Goal: Communication & Community: Share content

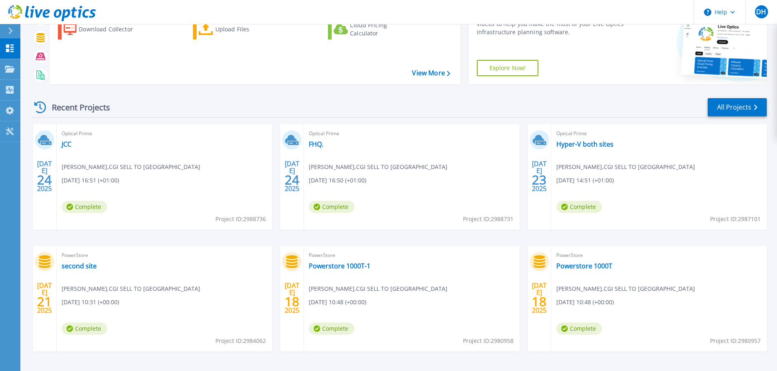
scroll to position [80, 0]
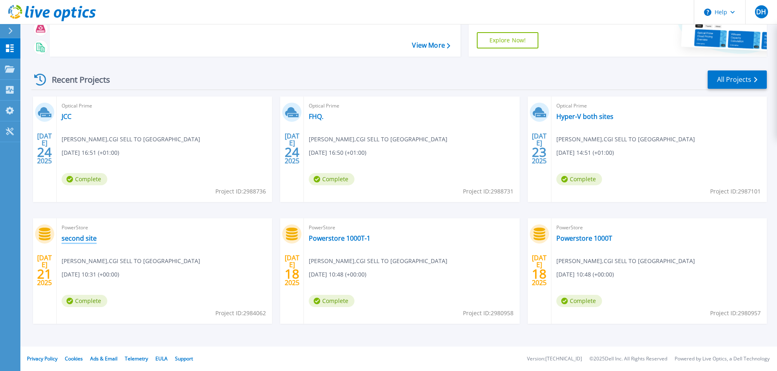
click at [82, 240] on link "second site" at bounding box center [79, 238] width 35 height 8
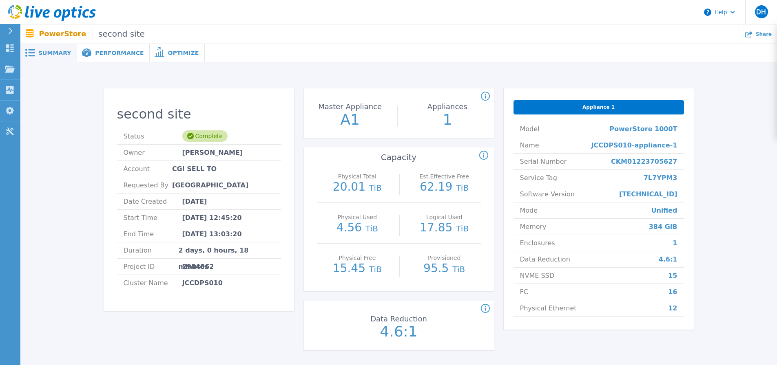
click at [484, 310] on icon at bounding box center [485, 309] width 9 height 10
click at [465, 323] on div "Data Reduction 4.6:1" at bounding box center [399, 326] width 190 height 41
click at [546, 283] on rect at bounding box center [548, 284] width 4 height 4
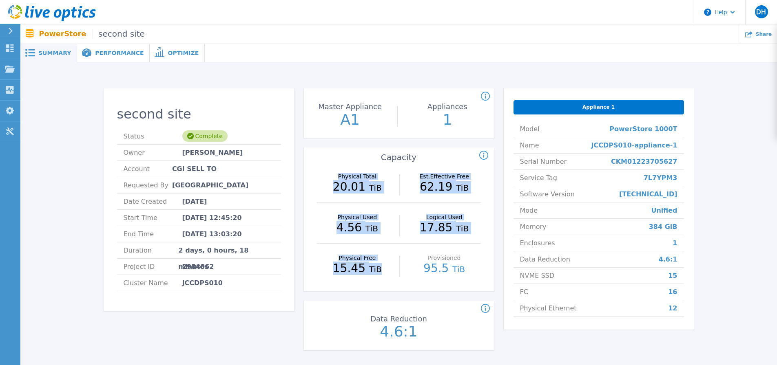
drag, startPoint x: 325, startPoint y: 172, endPoint x: 378, endPoint y: 266, distance: 108.3
click at [378, 266] on div "Physical Total 20.01 TiB Est.Effective Free 62.19 TiB Physical Used 4.56 TiB Lo…" at bounding box center [399, 226] width 190 height 129
click at [363, 212] on div "Physical Used 4.56 TiB" at bounding box center [357, 223] width 73 height 41
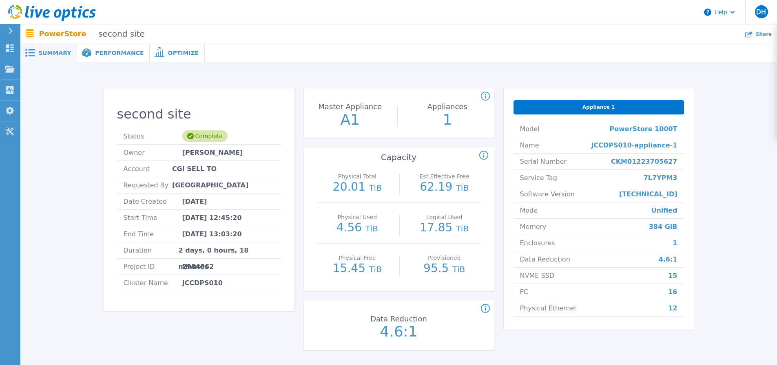
click at [356, 294] on div "Count of appliances and the Master Appliance in the PowerStore cluster. Master …" at bounding box center [399, 224] width 190 height 272
click at [29, 69] on p "Projects" at bounding box center [32, 69] width 22 height 21
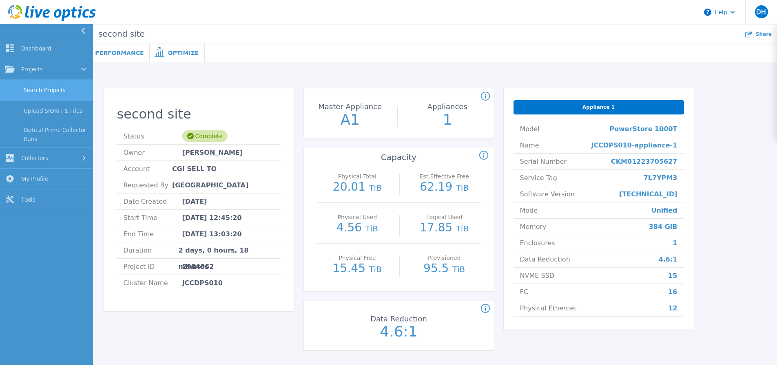
click at [40, 86] on link "Search Projects" at bounding box center [46, 90] width 93 height 21
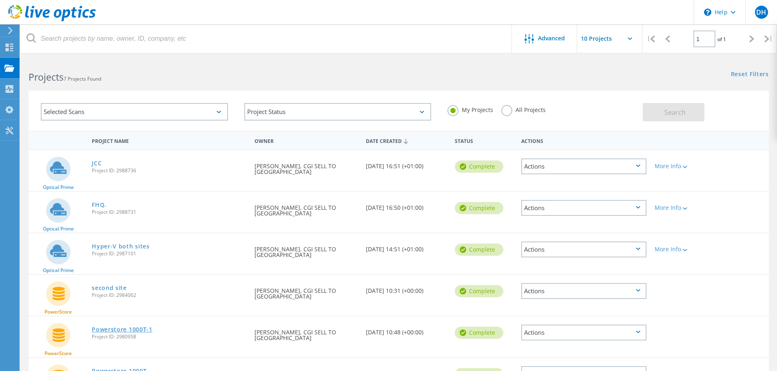
click at [118, 330] on link "Powerstore 1000T-1" at bounding box center [122, 330] width 61 height 6
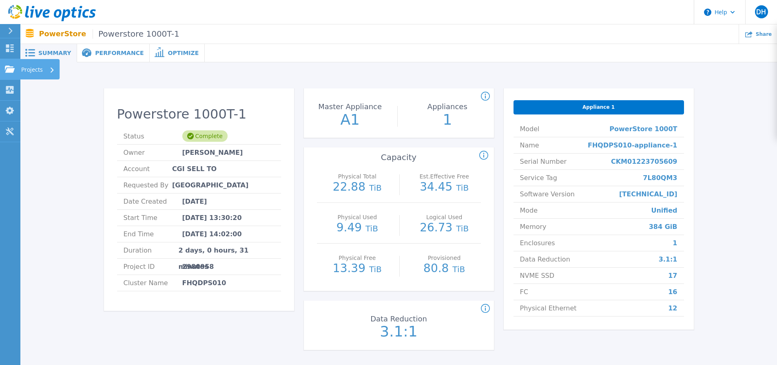
click at [7, 69] on icon at bounding box center [10, 69] width 10 height 7
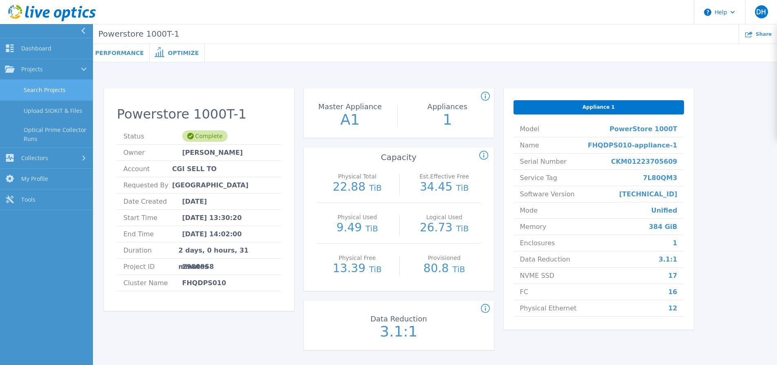
click at [41, 91] on link "Search Projects" at bounding box center [46, 90] width 93 height 21
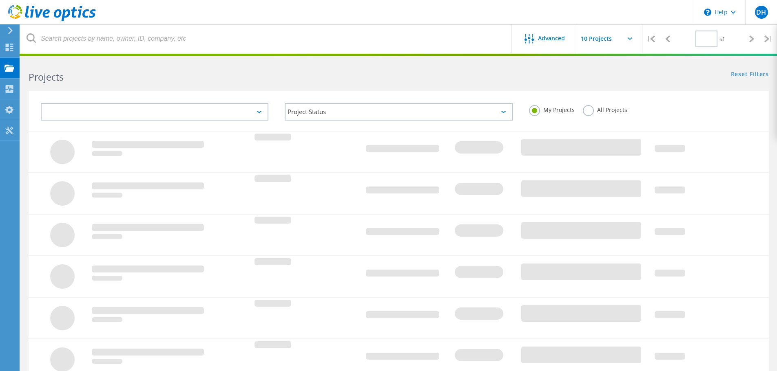
type input "1"
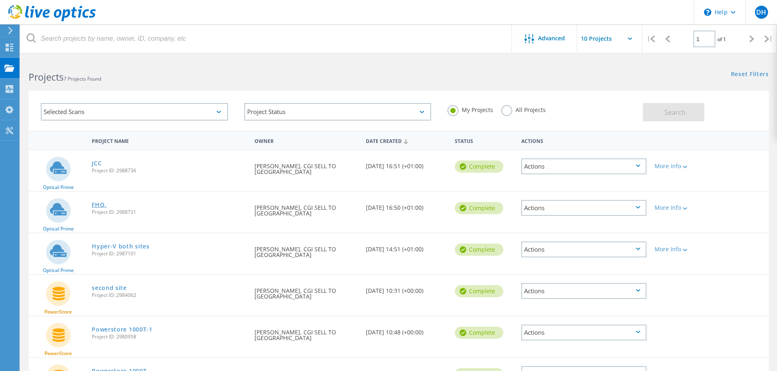
click at [98, 205] on link "FHQ." at bounding box center [99, 205] width 15 height 6
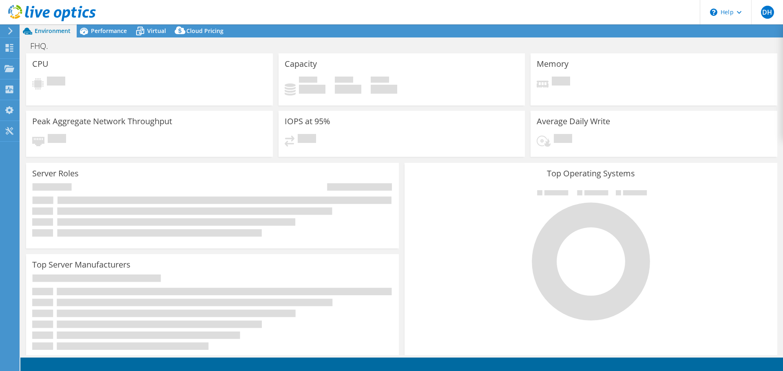
select select "EULondon"
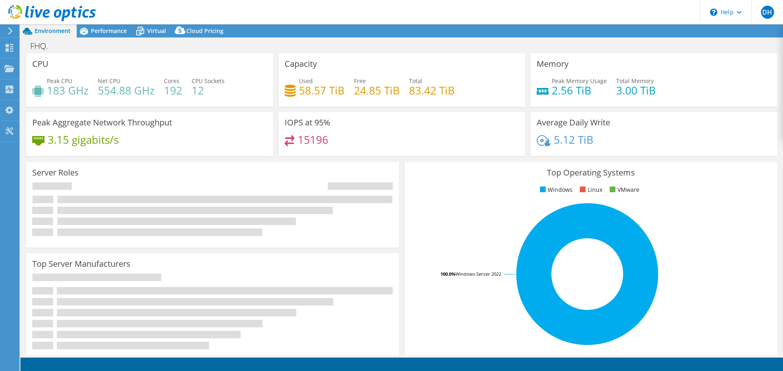
select select "GBP"
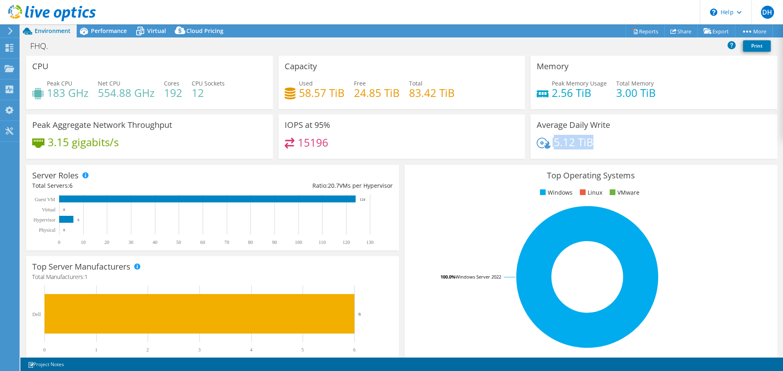
drag, startPoint x: 599, startPoint y: 143, endPoint x: 544, endPoint y: 146, distance: 55.6
click at [544, 146] on div "5.12 TiB" at bounding box center [654, 146] width 234 height 17
click at [499, 158] on div "IOPS at 95% 15196" at bounding box center [401, 137] width 247 height 44
drag, startPoint x: 595, startPoint y: 142, endPoint x: 549, endPoint y: 144, distance: 46.5
click at [549, 144] on div "5.12 TiB" at bounding box center [654, 146] width 234 height 17
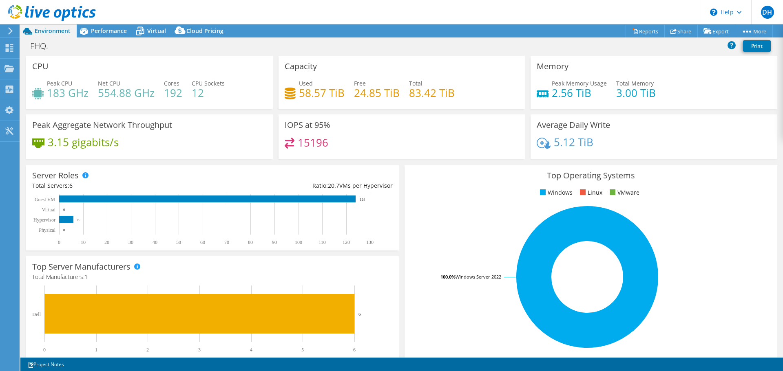
click at [617, 142] on div "5.12 TiB" at bounding box center [654, 146] width 234 height 17
click at [679, 31] on link "Share" at bounding box center [680, 31] width 33 height 13
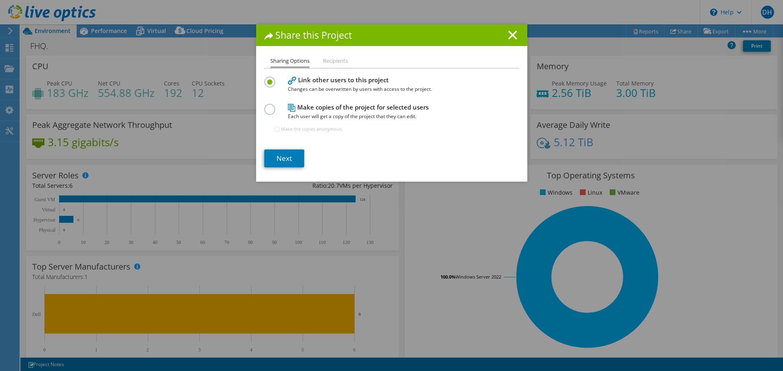
click at [335, 63] on li "Recipients" at bounding box center [335, 61] width 25 height 10
click at [281, 158] on link "Next" at bounding box center [284, 159] width 40 height 18
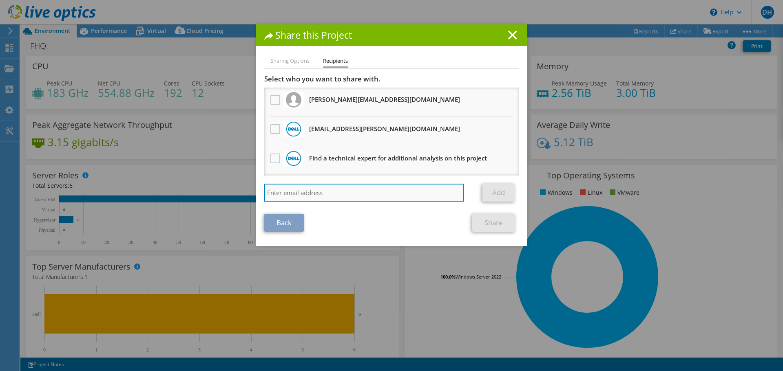
click at [337, 195] on input "search" at bounding box center [364, 193] width 200 height 18
click at [370, 219] on div "Back Share" at bounding box center [391, 223] width 255 height 18
click at [493, 195] on link "Add" at bounding box center [498, 193] width 32 height 18
click at [391, 183] on div "Select who you want to share with. All project copies will be anonymous. [PERSO…" at bounding box center [391, 140] width 255 height 131
click at [372, 194] on input "[PERSON_NAME].[PERSON_NAME]" at bounding box center [364, 193] width 200 height 18
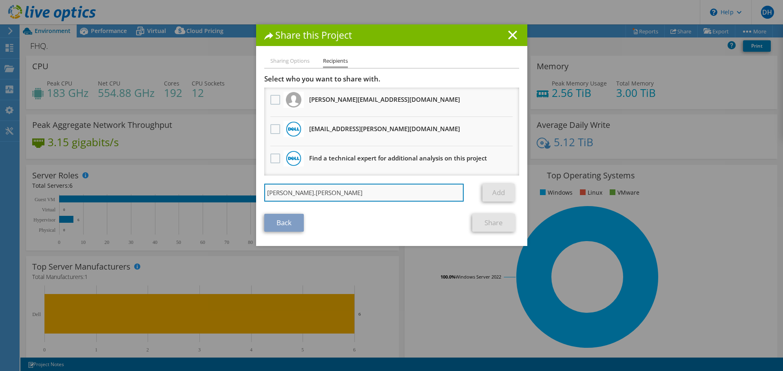
type input "[PERSON_NAME].[PERSON_NAME]"
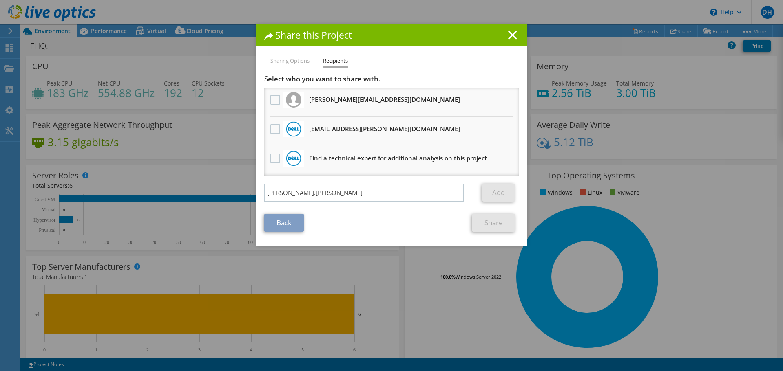
click at [502, 194] on link "Add" at bounding box center [498, 193] width 32 height 18
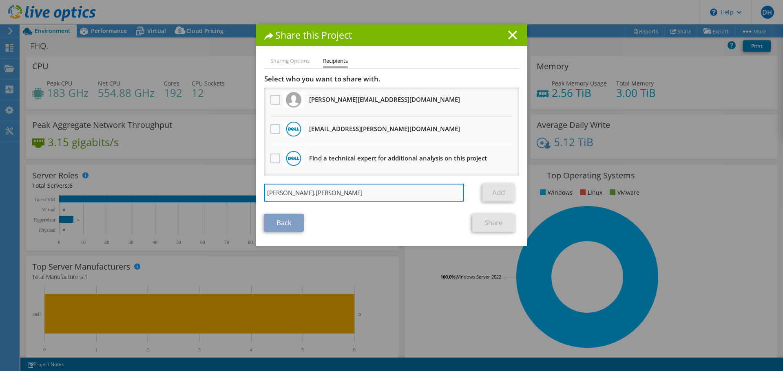
click at [383, 192] on input "[PERSON_NAME].[PERSON_NAME]" at bounding box center [364, 193] width 200 height 18
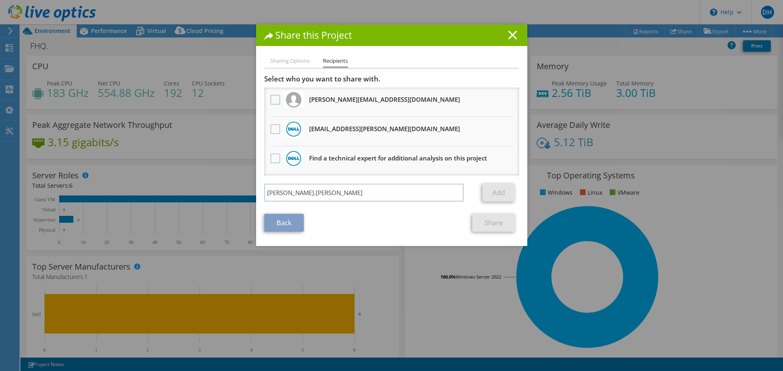
click at [511, 35] on line at bounding box center [512, 35] width 8 height 8
